Goal: Obtain resource: Download file/media

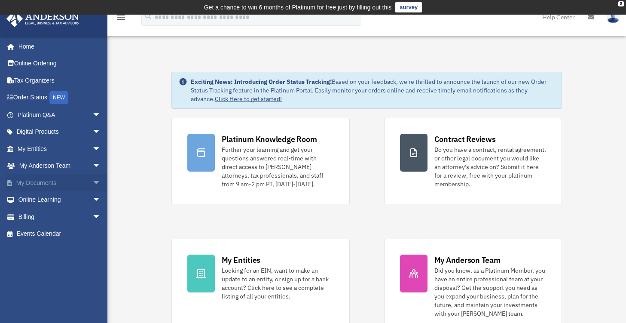
click at [92, 178] on span "arrow_drop_down" at bounding box center [100, 183] width 17 height 18
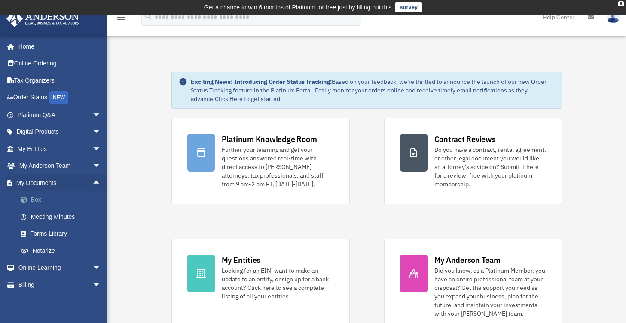
click at [39, 199] on link "Box" at bounding box center [63, 199] width 102 height 17
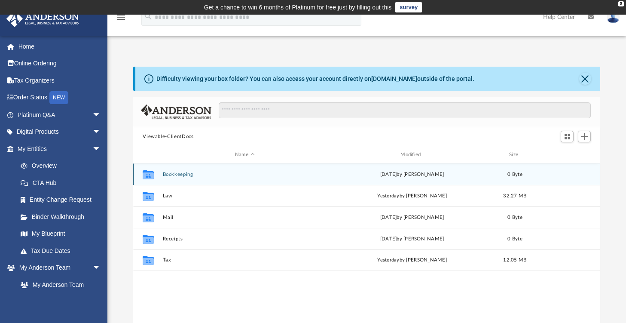
scroll to position [189, 460]
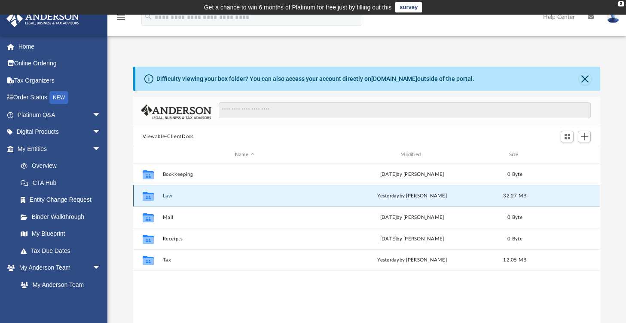
click at [163, 194] on button "Law" at bounding box center [245, 196] width 164 height 6
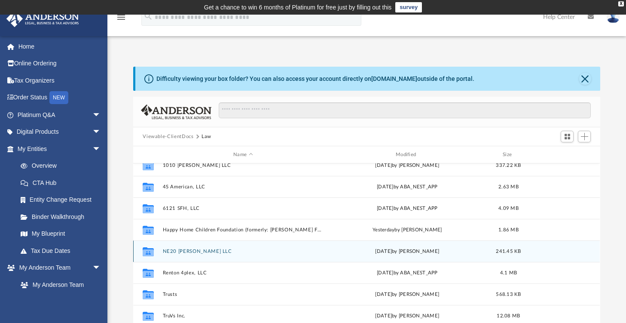
scroll to position [0, 0]
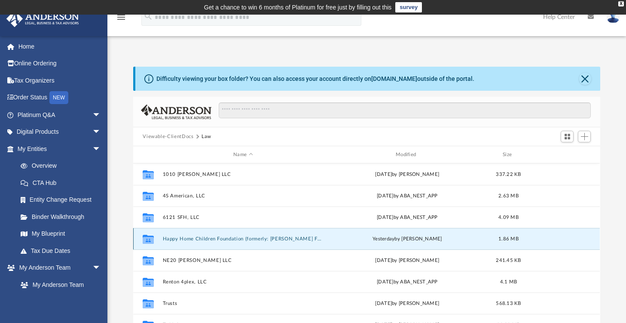
click at [190, 236] on button "Happy Home Children Foundation (formerly: [PERSON_NAME] Foundation)" at bounding box center [243, 239] width 161 height 6
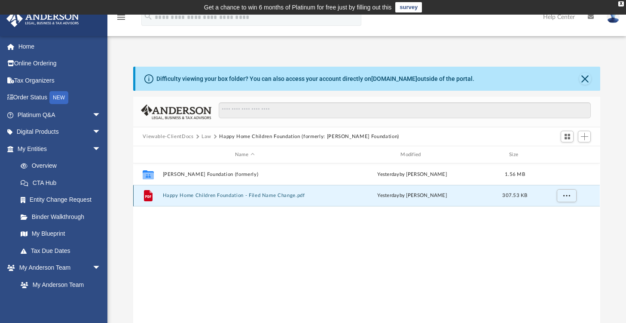
click at [285, 195] on button "Happy Home Children Foundation - Filed Name Change.pdf" at bounding box center [245, 195] width 164 height 6
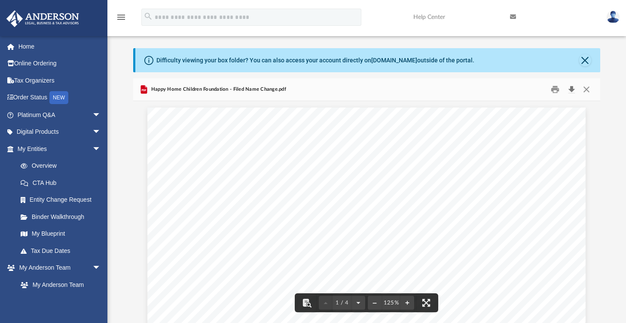
click at [570, 91] on button "Download" at bounding box center [571, 89] width 15 height 13
click at [585, 59] on button "Close" at bounding box center [585, 60] width 12 height 12
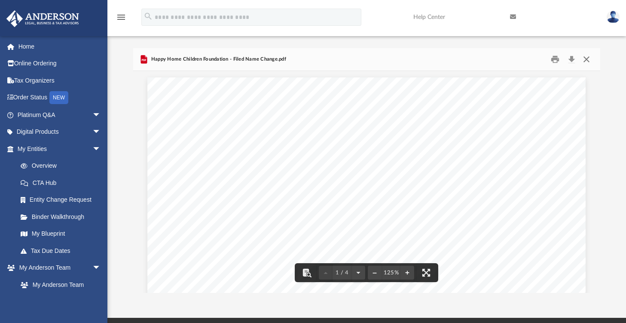
click at [589, 61] on button "Close" at bounding box center [586, 59] width 15 height 13
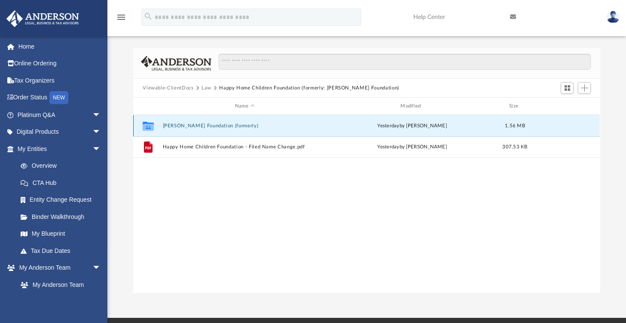
click at [195, 126] on button "[PERSON_NAME] Foundation (formerly)" at bounding box center [245, 126] width 164 height 6
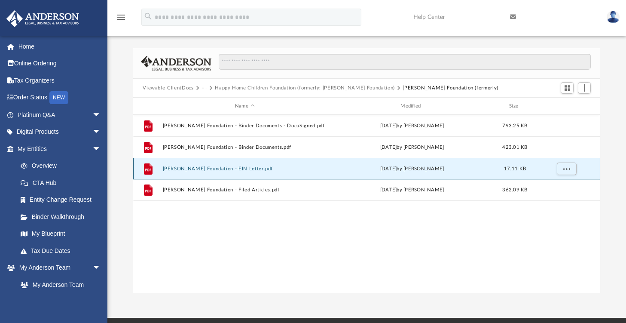
click at [226, 167] on button "[PERSON_NAME] Foundation - EIN Letter.pdf" at bounding box center [245, 169] width 164 height 6
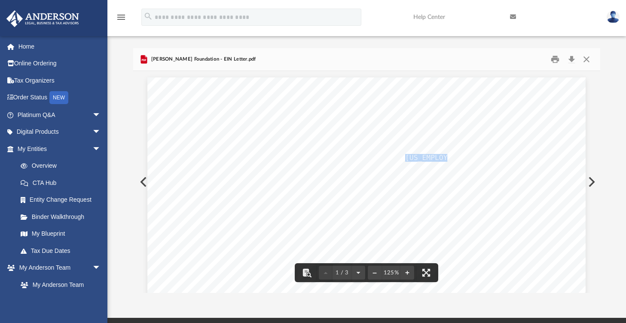
drag, startPoint x: 402, startPoint y: 157, endPoint x: 440, endPoint y: 158, distance: 37.8
click at [440, 158] on span "[US_EMPLOYER_IDENTIFICATION_NUMBER]" at bounding box center [479, 158] width 148 height 6
click at [584, 56] on button "Close" at bounding box center [586, 59] width 15 height 13
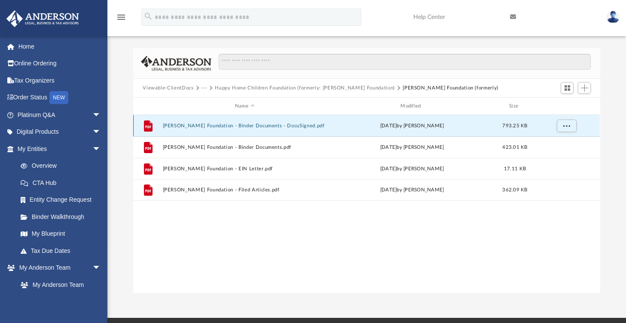
click at [194, 127] on button "[PERSON_NAME] Foundation - Binder Documents - DocuSigned.pdf" at bounding box center [245, 126] width 164 height 6
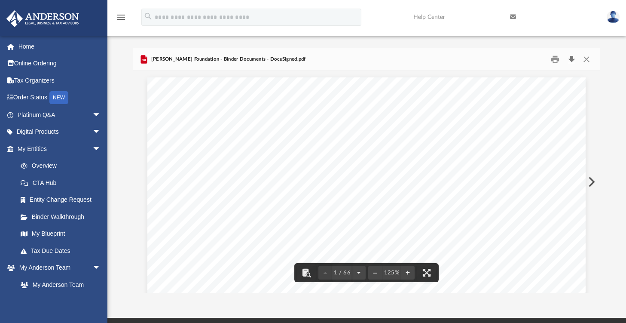
click at [570, 58] on button "Download" at bounding box center [571, 59] width 15 height 13
